Goal: Check status: Check status

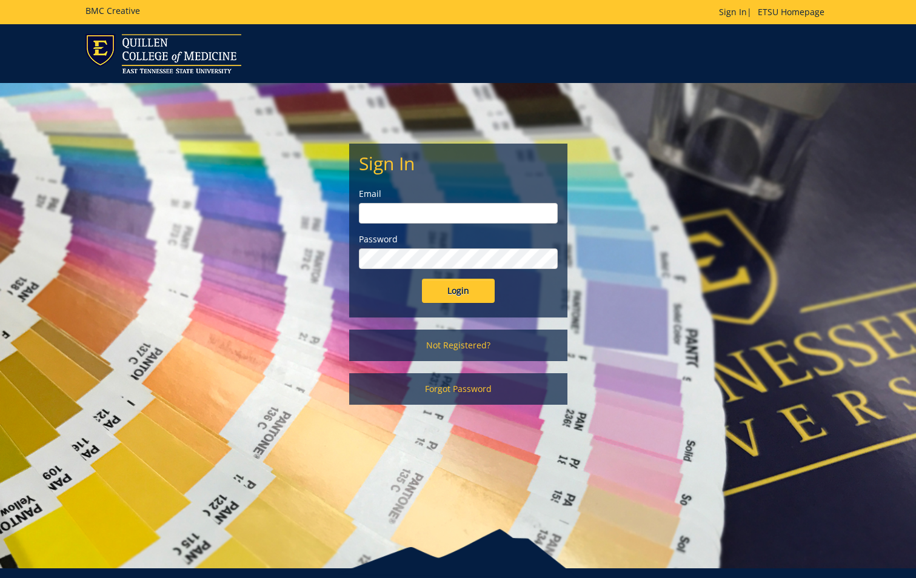
click at [510, 219] on input "email" at bounding box center [458, 213] width 199 height 21
type input "[EMAIL_ADDRESS][DOMAIN_NAME]"
click at [422, 279] on input "Login" at bounding box center [458, 291] width 73 height 24
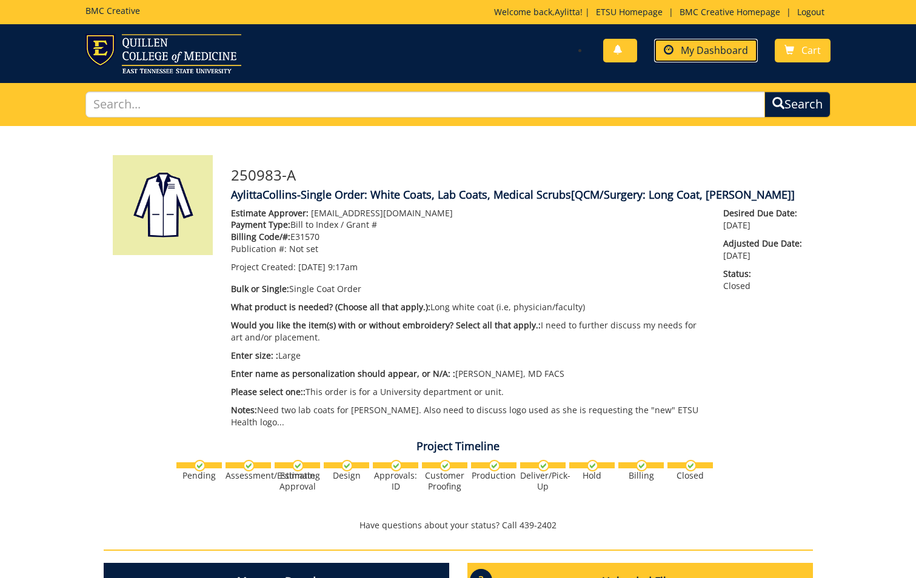
click at [719, 51] on span "My Dashboard" at bounding box center [714, 50] width 67 height 13
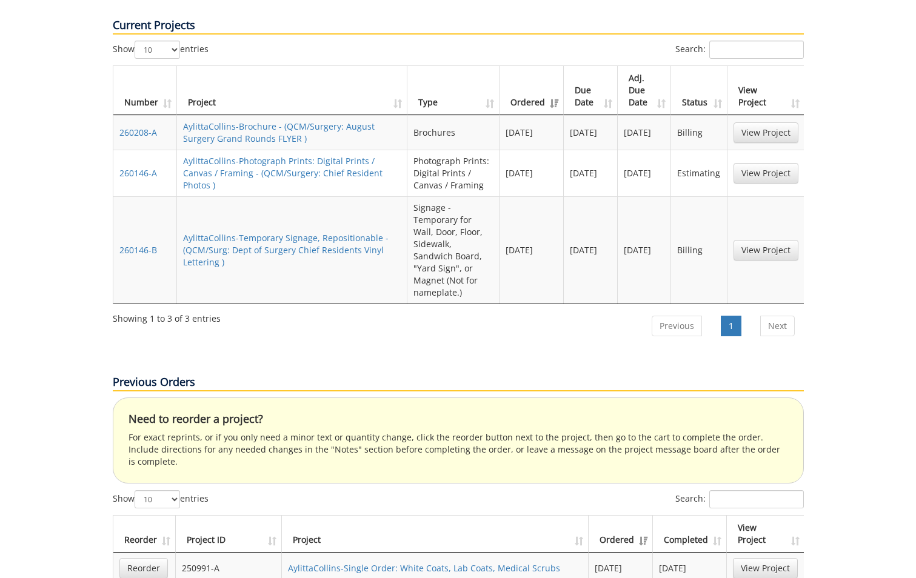
scroll to position [303, 0]
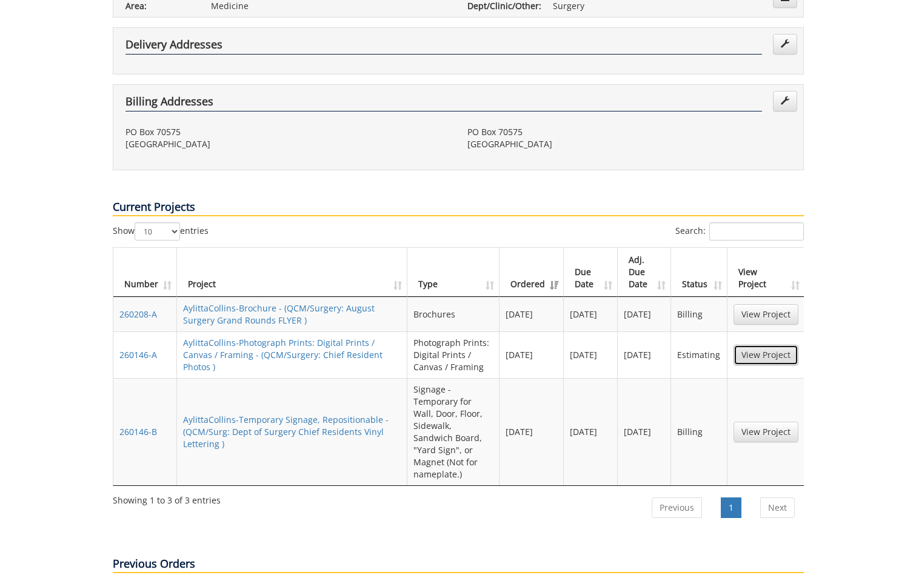
click at [772, 345] on link "View Project" at bounding box center [765, 355] width 65 height 21
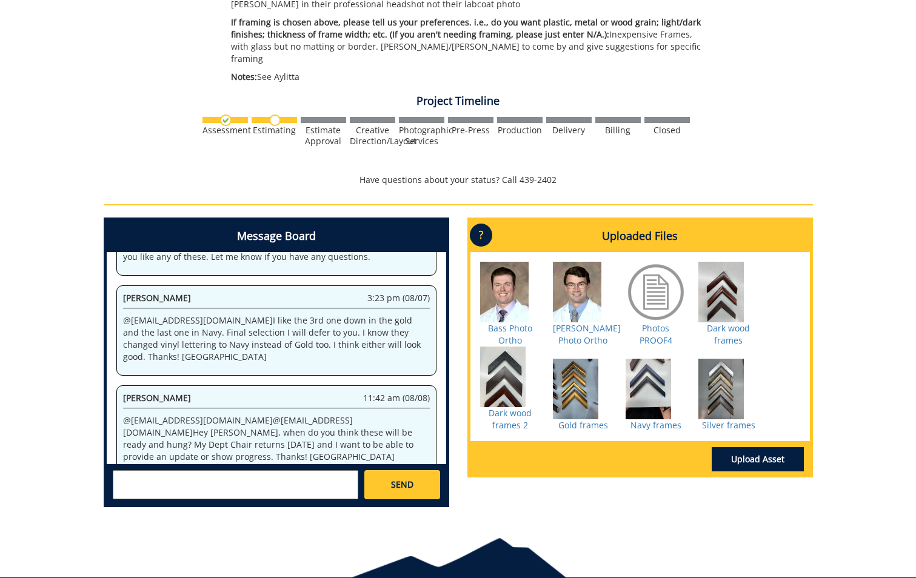
scroll to position [408, 0]
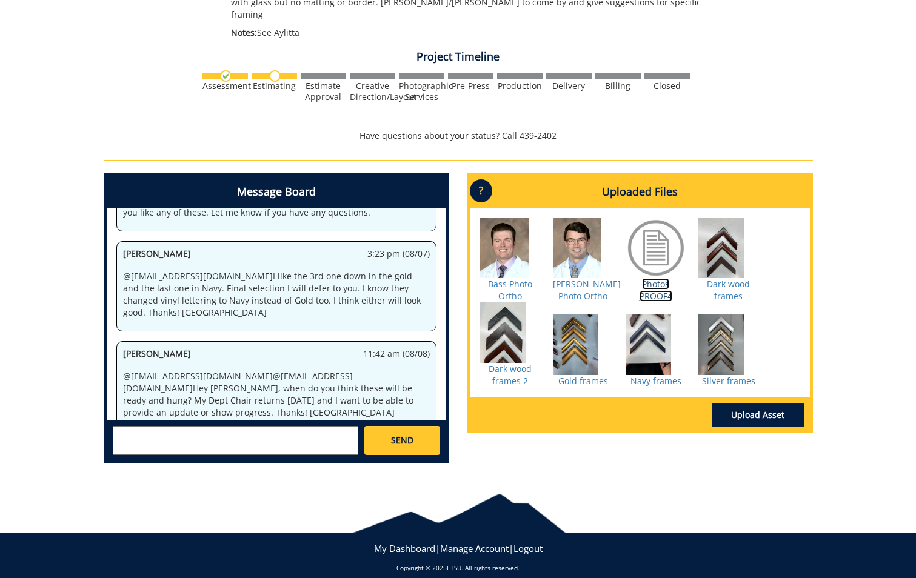
click at [653, 289] on link "Photos PROOF4" at bounding box center [655, 290] width 33 height 24
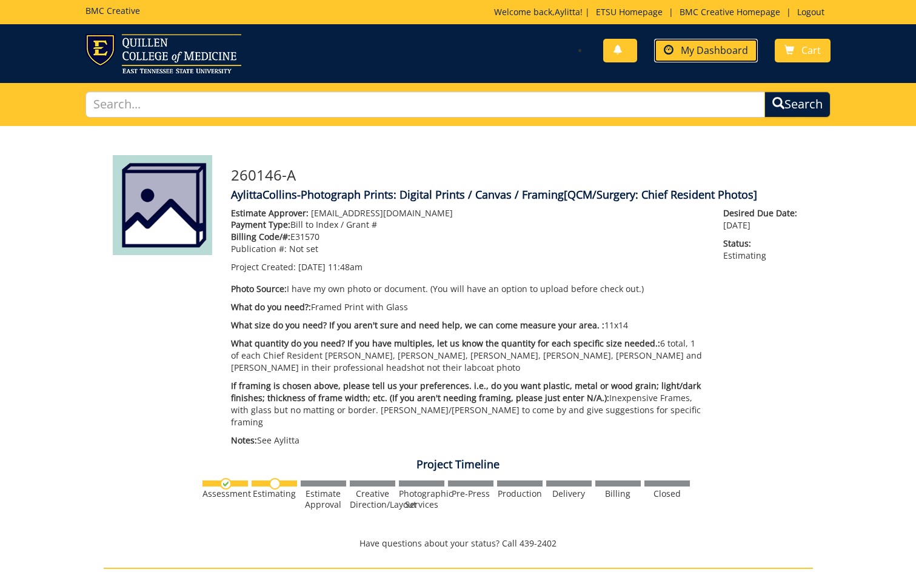
click at [719, 53] on span "My Dashboard" at bounding box center [714, 50] width 67 height 13
